Goal: Complete application form

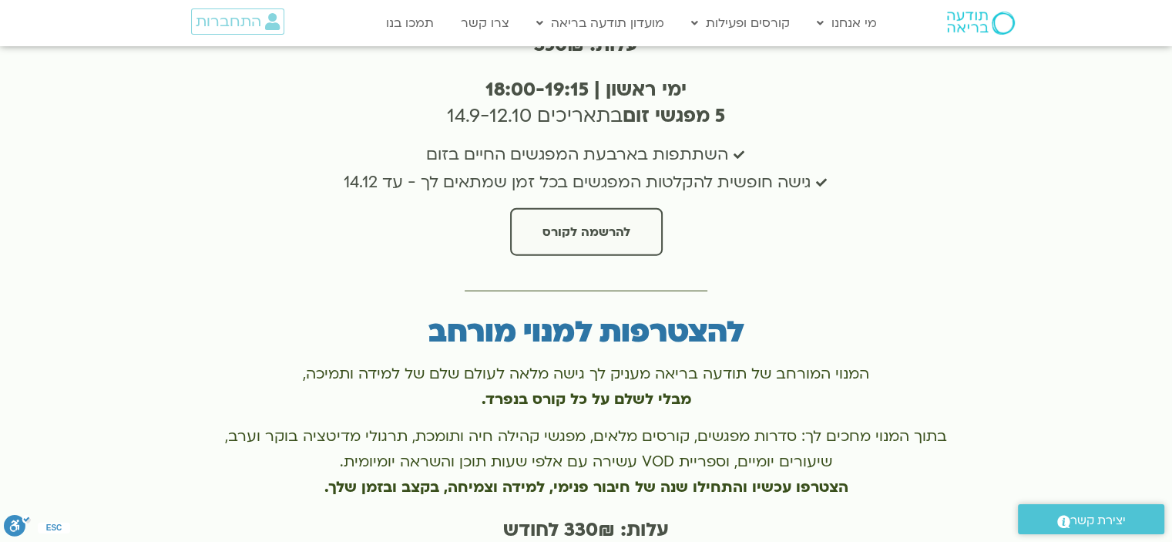
scroll to position [4086, 0]
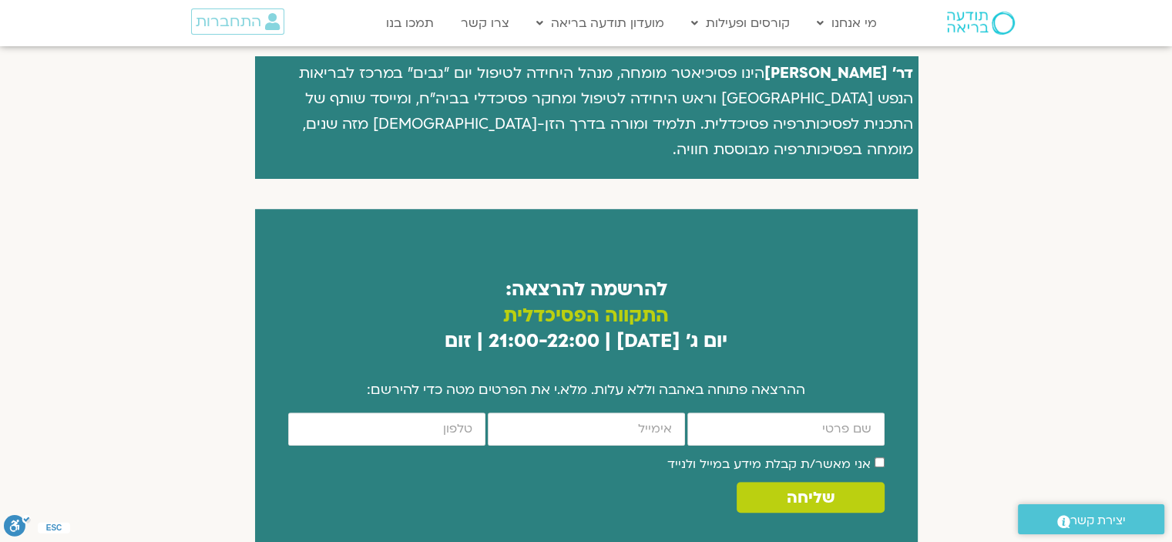
scroll to position [771, 0]
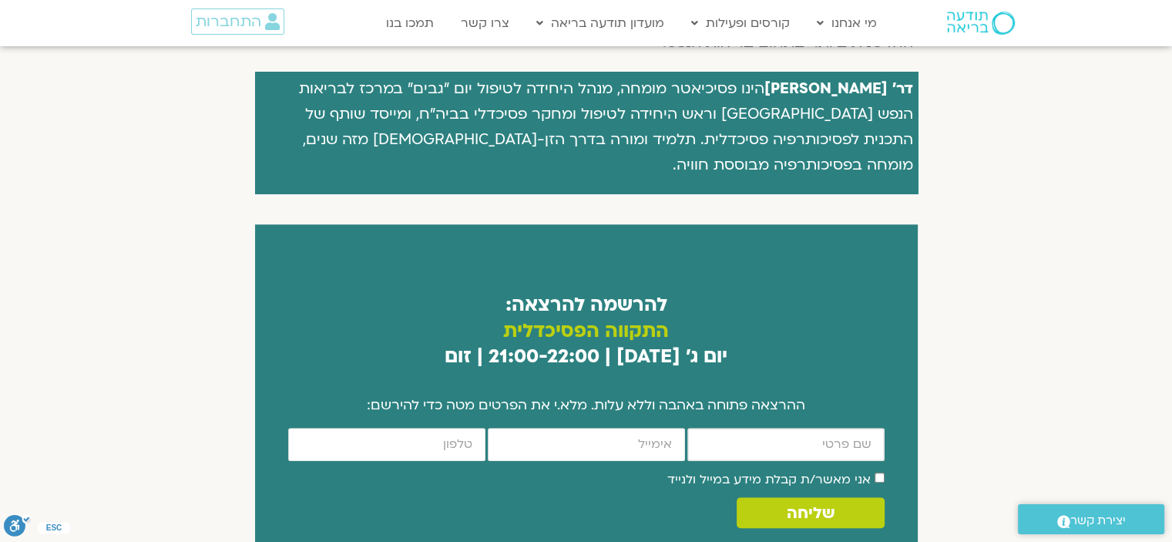
click at [784, 428] on input "firstname" at bounding box center [786, 444] width 197 height 33
type input "[PERSON_NAME]"
click at [592, 428] on input "email" at bounding box center [586, 444] width 197 height 33
type input "[EMAIL_ADDRESS][DOMAIN_NAME]"
click at [450, 428] on input "cellphone" at bounding box center [386, 444] width 197 height 33
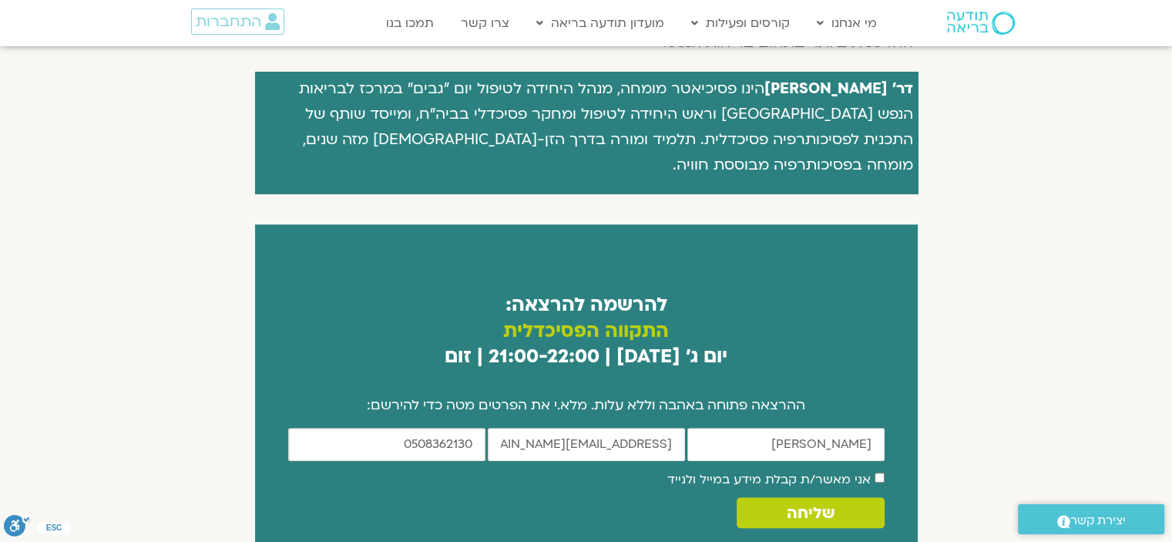
type input "0508362130"
click at [853, 504] on span "שליחה" at bounding box center [810, 513] width 110 height 18
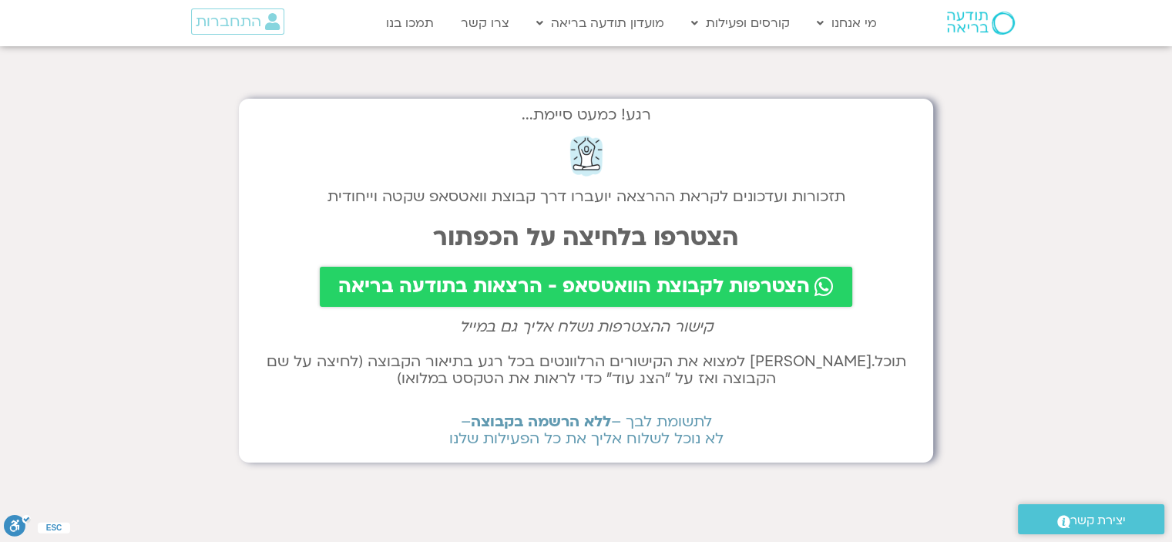
click at [607, 289] on span "הצטרפות לקבוצת הוואטסאפ - הרצאות בתודעה בריאה" at bounding box center [574, 287] width 472 height 22
